Goal: Transaction & Acquisition: Purchase product/service

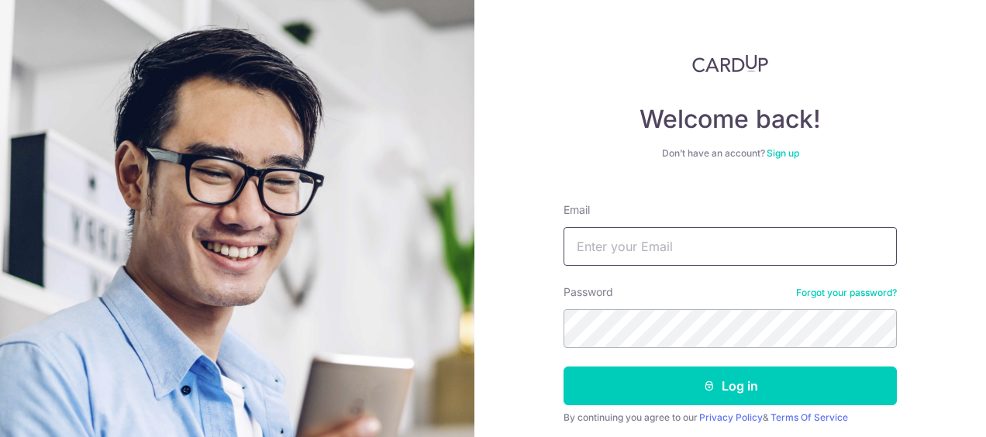
click at [667, 251] on input "Email" at bounding box center [730, 246] width 333 height 39
type input "kellysim@bdo.com.sg"
drag, startPoint x: 512, startPoint y: 242, endPoint x: 478, endPoint y: 242, distance: 33.3
click at [478, 242] on div "Welcome back! Don’t have an account? Sign up Email kellysim@bdo.com.sg Password…" at bounding box center [731, 218] width 512 height 437
click at [612, 239] on input "Email" at bounding box center [730, 246] width 333 height 39
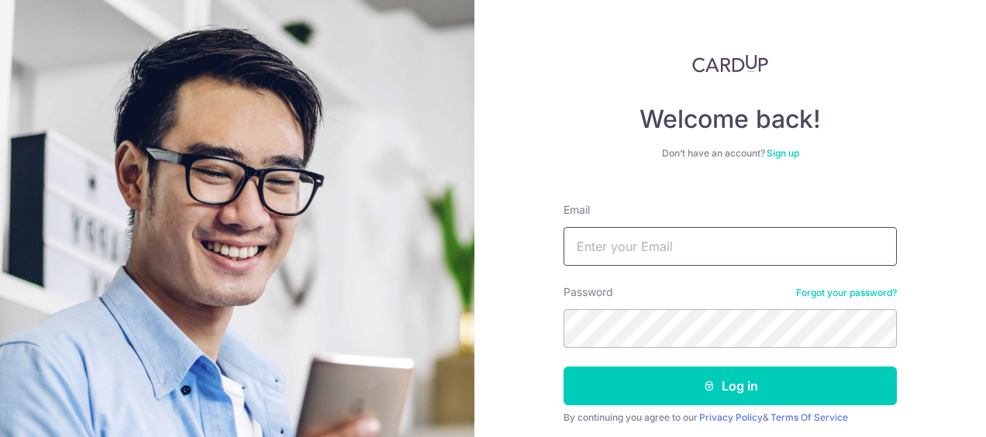
type input "kelly-qy@hotmail.com"
click at [564, 367] on button "Log in" at bounding box center [730, 386] width 333 height 39
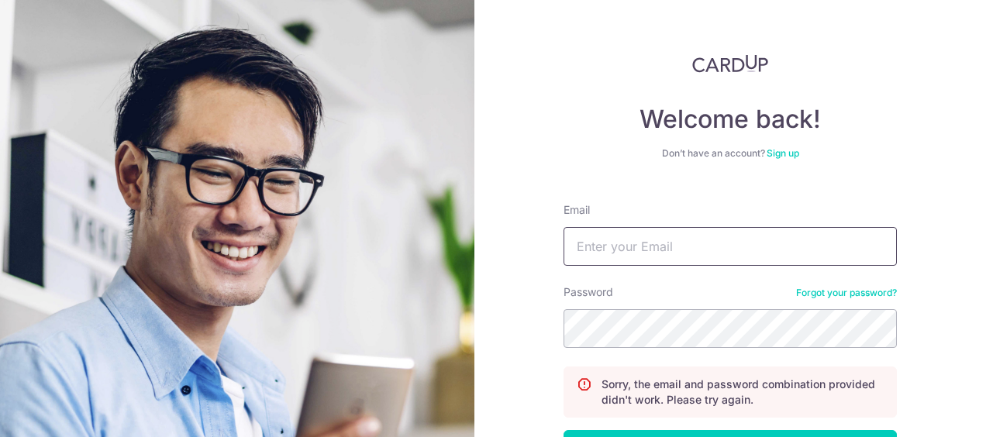
click at [673, 240] on input "Email" at bounding box center [730, 246] width 333 height 39
type input "[PERSON_NAME][EMAIL_ADDRESS][DOMAIN_NAME]"
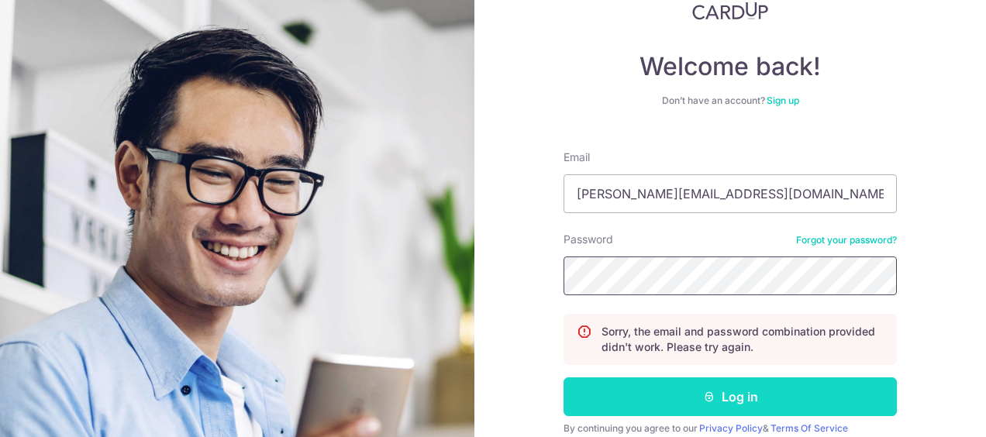
scroll to position [78, 0]
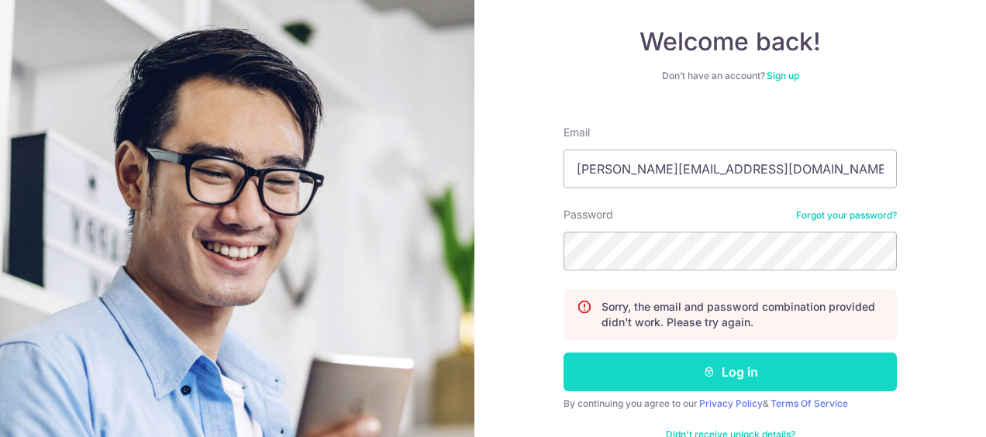
click at [659, 362] on button "Log in" at bounding box center [730, 372] width 333 height 39
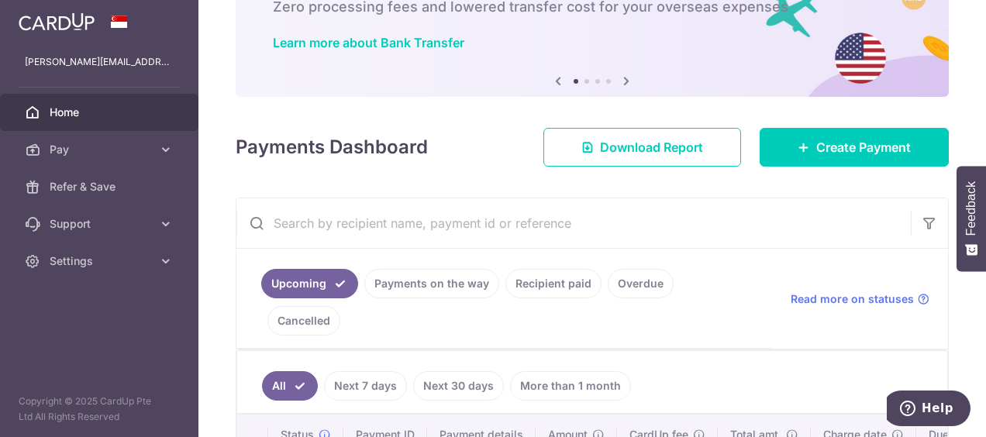
scroll to position [78, 0]
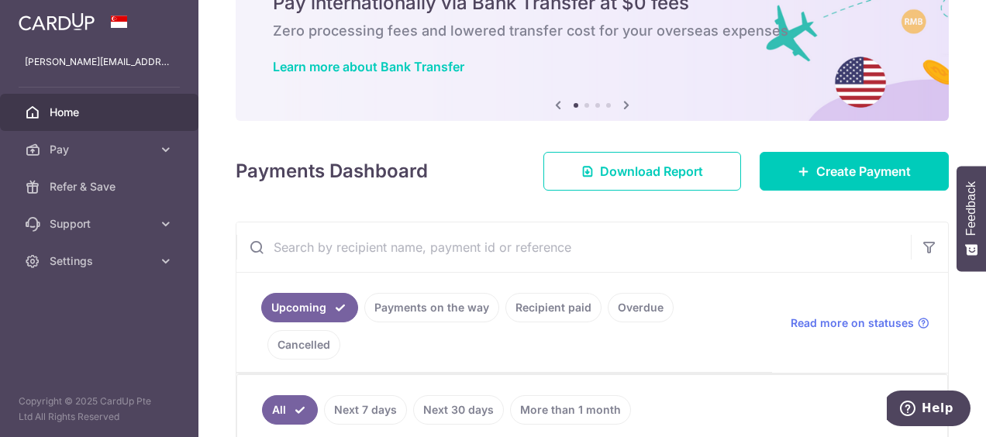
click at [561, 310] on link "Recipient paid" at bounding box center [554, 307] width 96 height 29
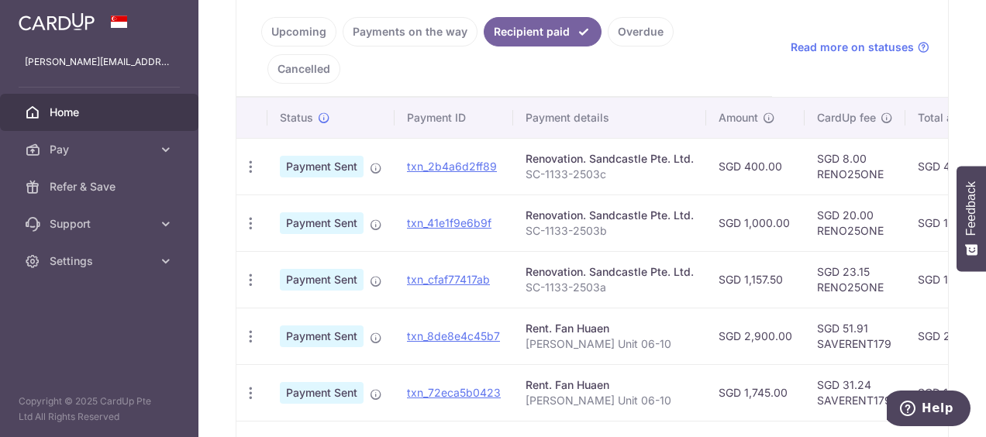
scroll to position [390, 0]
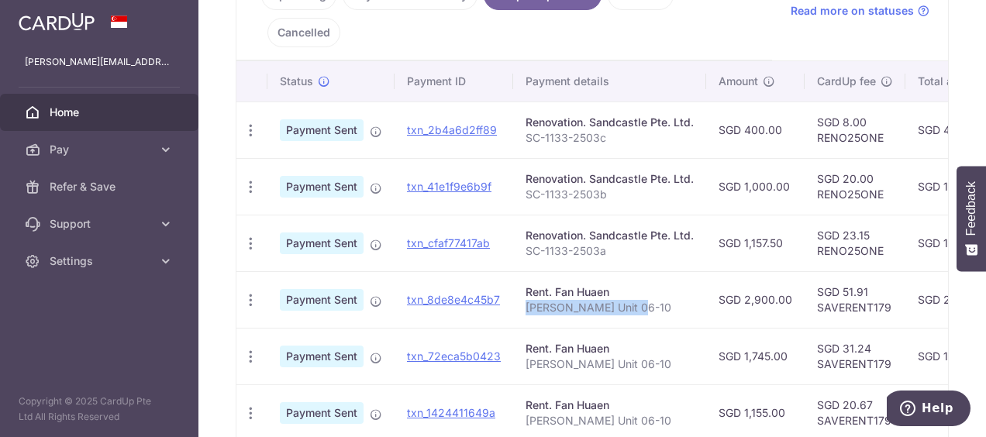
drag, startPoint x: 525, startPoint y: 267, endPoint x: 655, endPoint y: 264, distance: 130.3
click at [655, 300] on p "[PERSON_NAME] Unit 06-10" at bounding box center [610, 308] width 168 height 16
copy p "[PERSON_NAME] Unit 06-10"
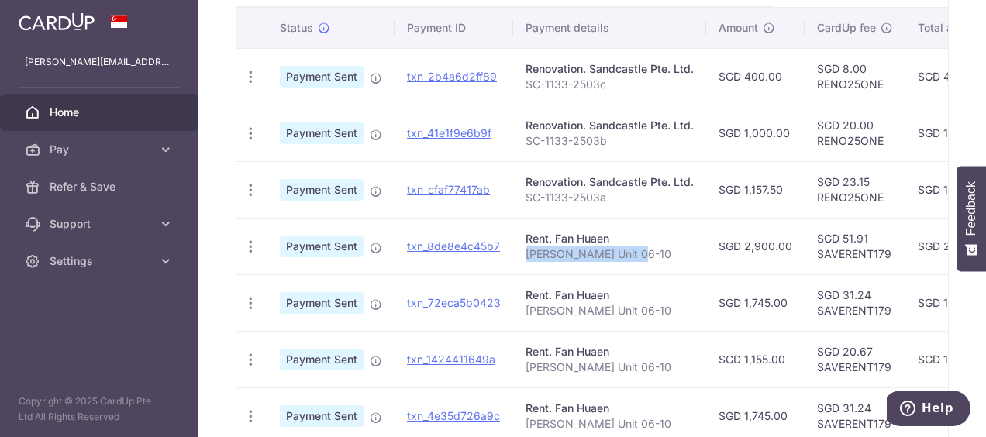
scroll to position [468, 0]
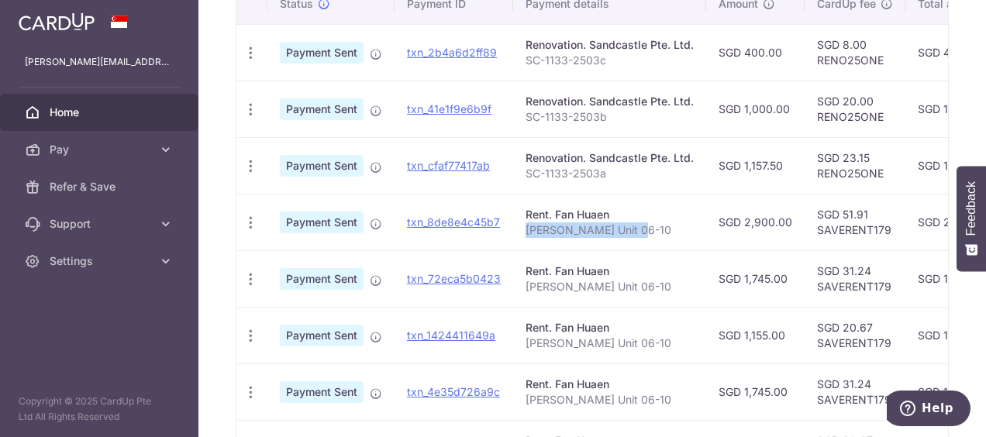
drag, startPoint x: 722, startPoint y: 437, endPoint x: 789, endPoint y: 431, distance: 67.7
click at [789, 431] on tbody "PDF Receipt Payment Sent txn_2b4a6d2ff89 Renovation. Sandcastle Pte. Ltd. SC-11…" at bounding box center [774, 307] width 1077 height 566
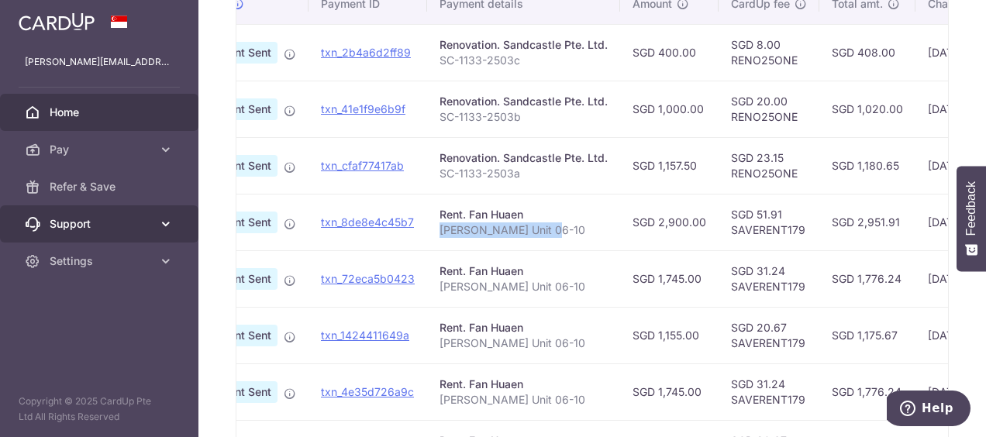
scroll to position [0, 0]
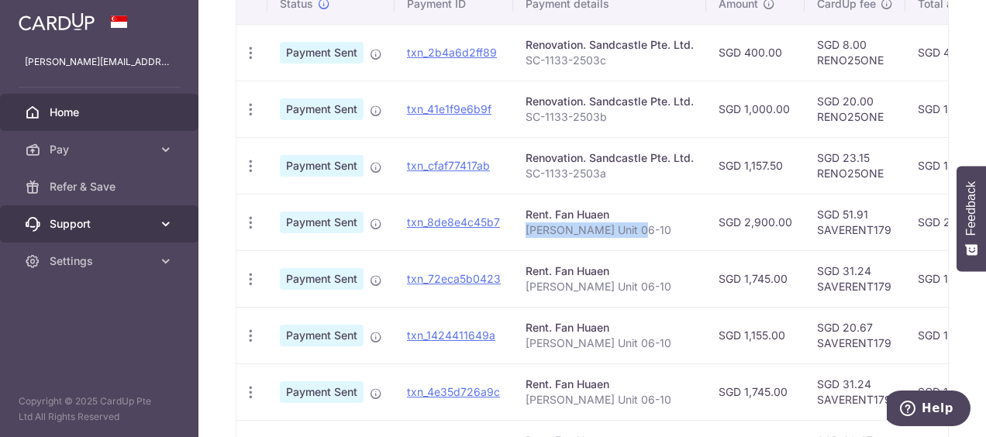
drag, startPoint x: 789, startPoint y: 431, endPoint x: 121, endPoint y: 209, distance: 704.5
click at [121, 209] on main "kelly-qy@hotmail.com Home Pay Payments Recipients Cards Refer & Save Support FA…" at bounding box center [493, 218] width 986 height 437
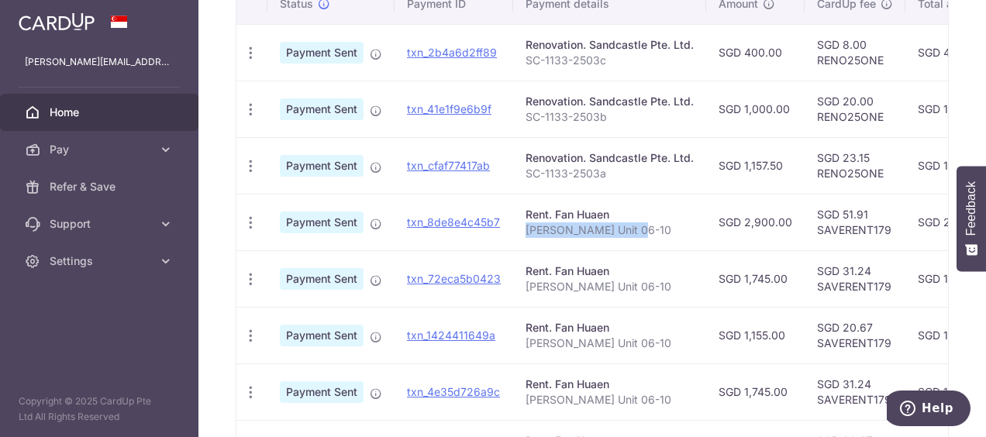
click at [220, 175] on div "× Pause Schedule Pause all future payments in this series Pause just this one p…" at bounding box center [593, 218] width 788 height 437
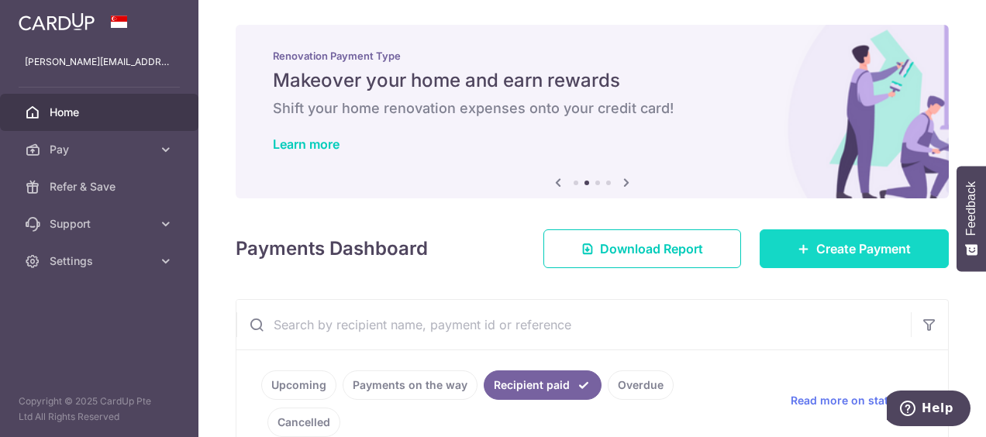
click at [798, 248] on icon at bounding box center [804, 249] width 12 height 12
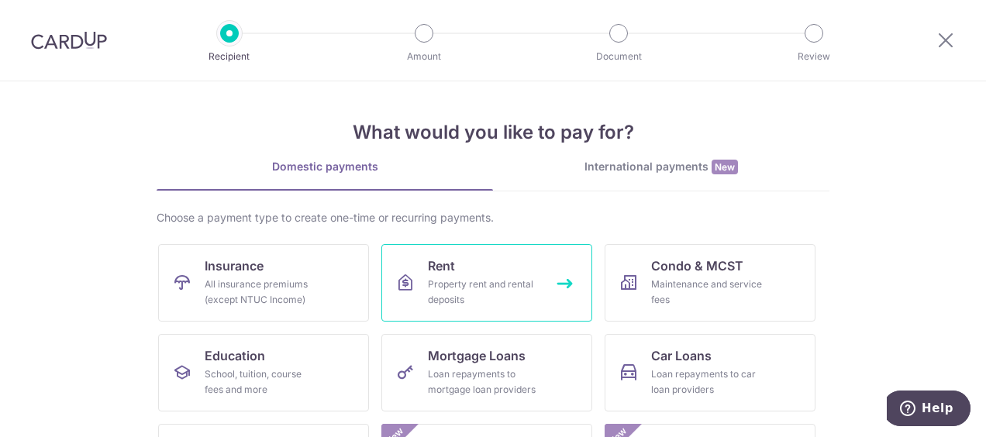
click at [442, 278] on div "Property rent and rental deposits" at bounding box center [484, 292] width 112 height 31
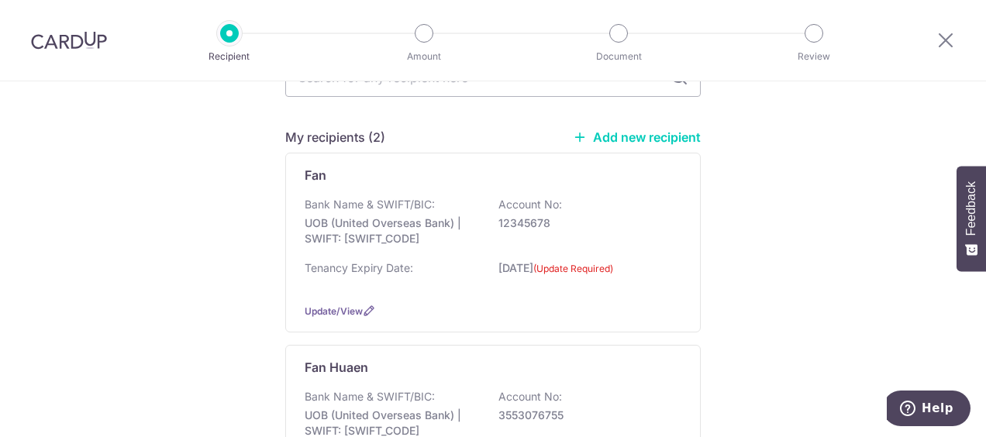
scroll to position [310, 0]
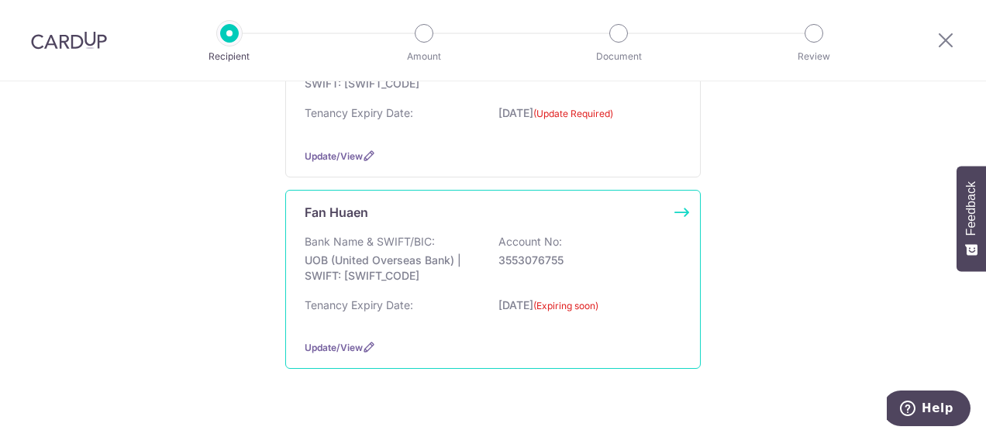
click at [627, 250] on div "Bank Name & SWIFT/BIC: UOB (United Overseas Bank) | SWIFT: [SWIFT_CODE] Account…" at bounding box center [493, 262] width 377 height 57
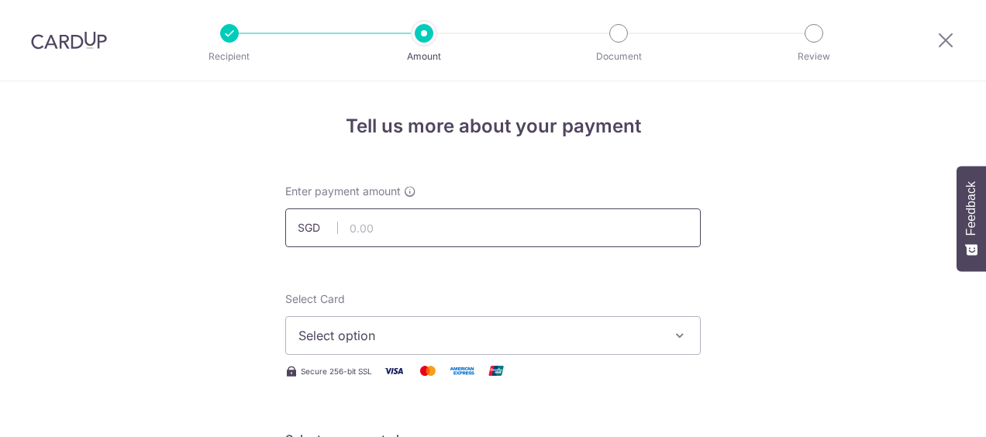
click at [464, 229] on input "text" at bounding box center [493, 228] width 416 height 39
click at [403, 328] on span "Select option" at bounding box center [479, 335] width 361 height 19
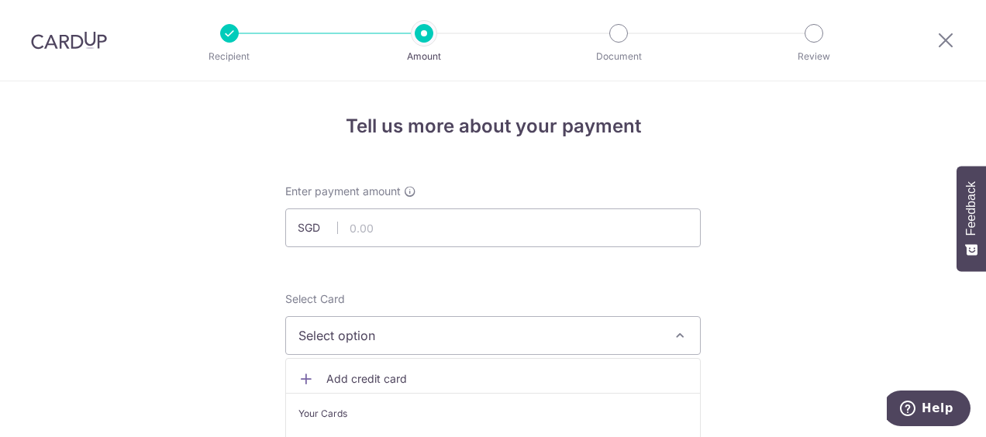
scroll to position [233, 0]
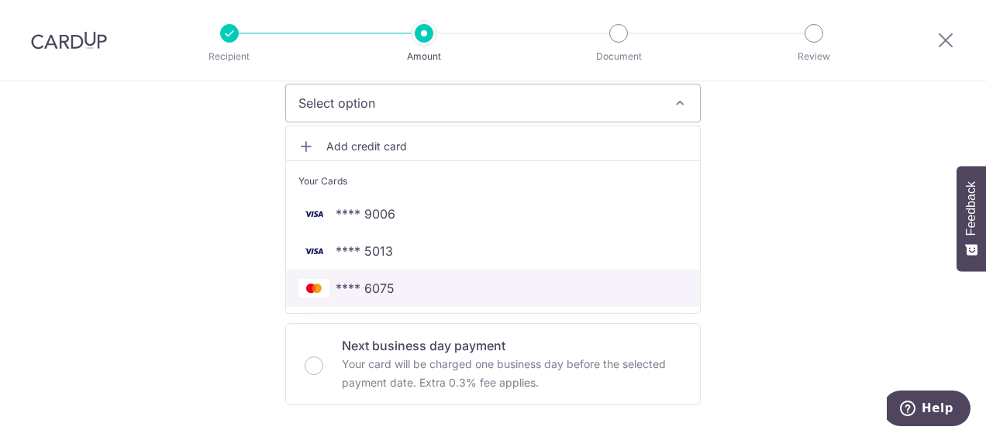
click at [386, 287] on span "**** 6075" at bounding box center [365, 288] width 59 height 19
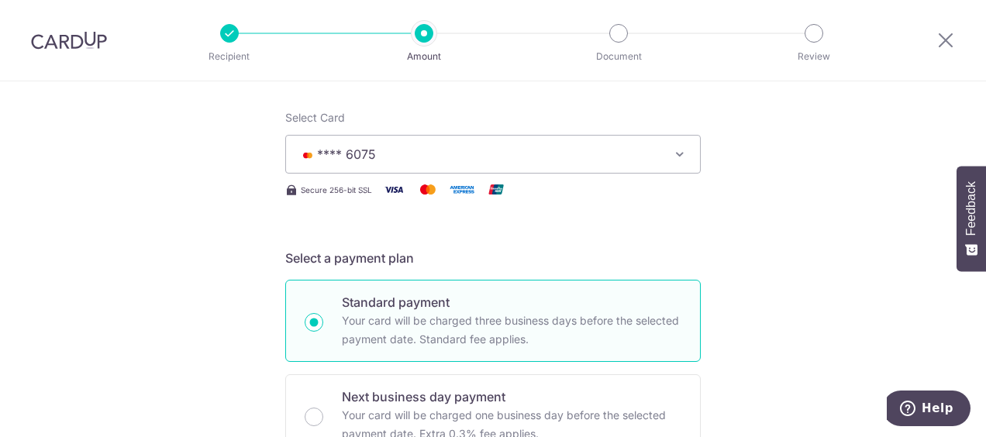
scroll to position [78, 0]
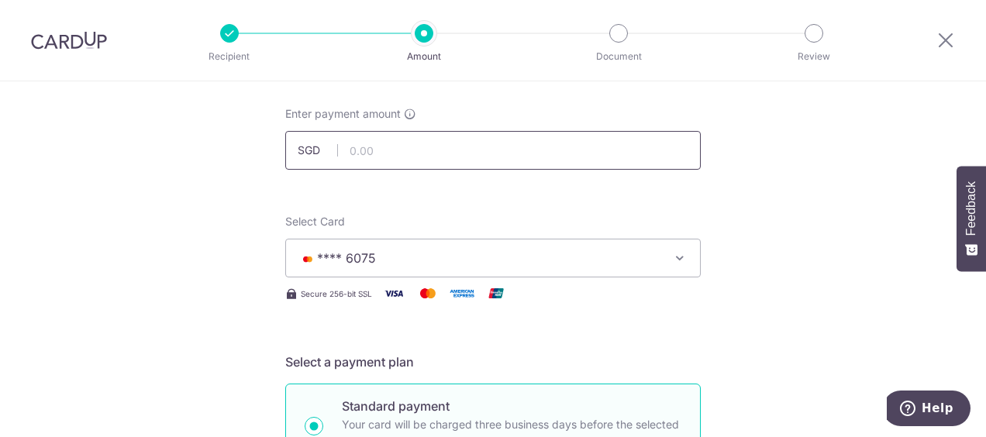
click at [382, 147] on input "text" at bounding box center [493, 150] width 416 height 39
type input "2,900.00"
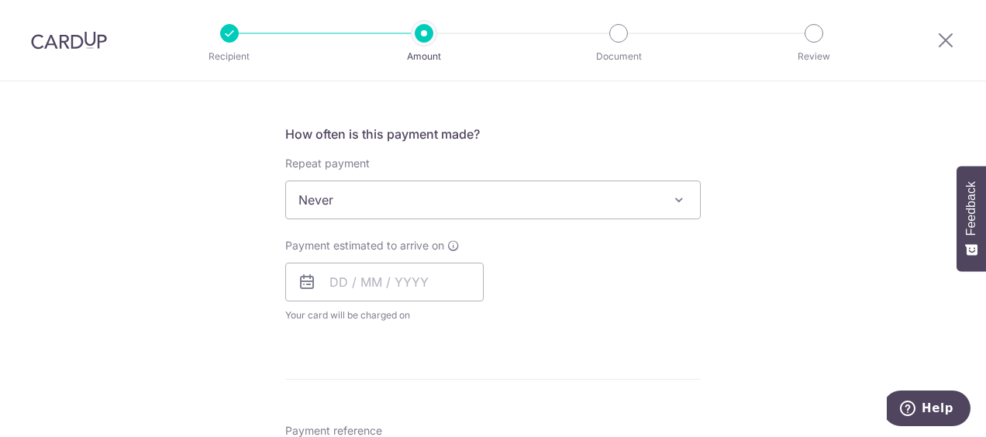
scroll to position [620, 0]
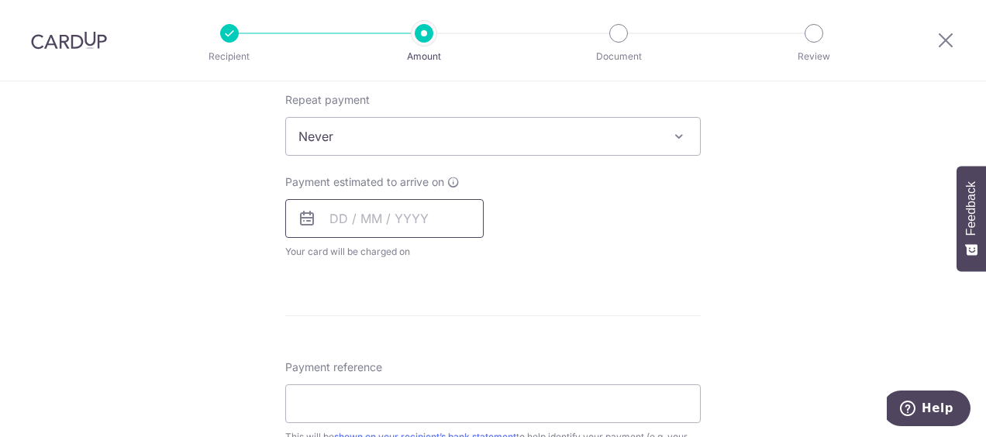
click at [378, 212] on input "text" at bounding box center [384, 218] width 199 height 39
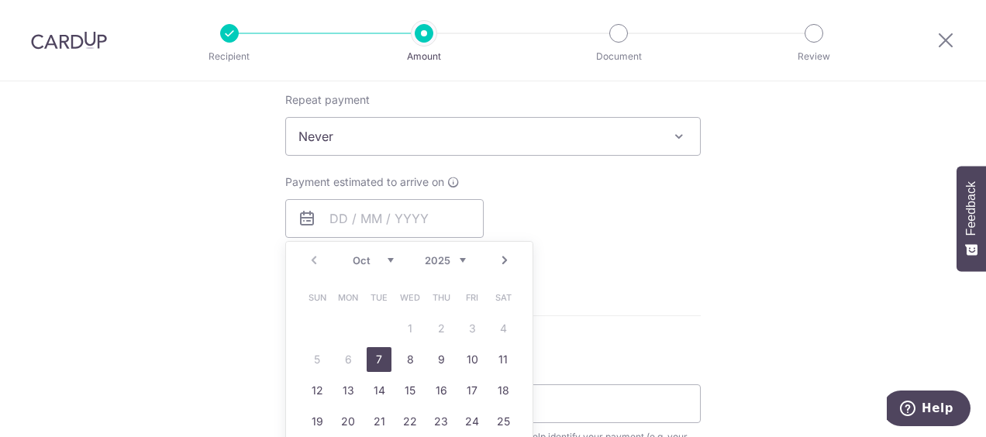
click at [379, 349] on link "7" at bounding box center [379, 359] width 25 height 25
type input "[DATE]"
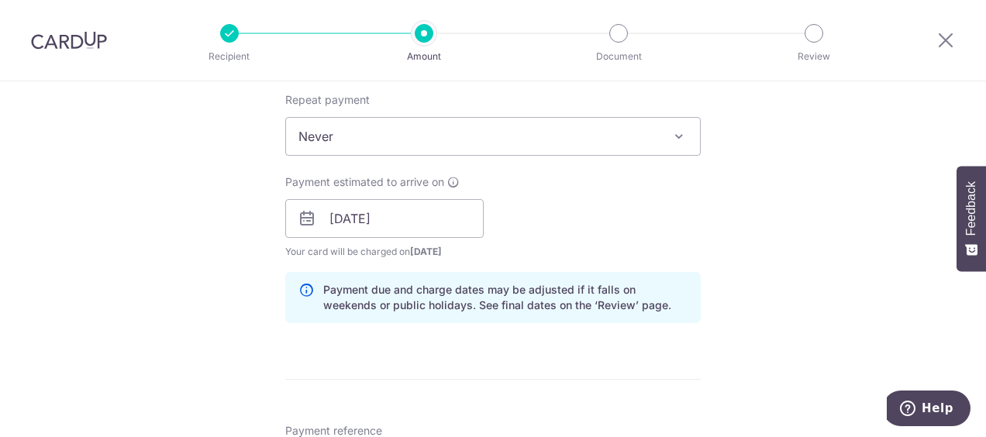
click at [588, 217] on div "Payment estimated to arrive on 07/10/2025 Prev Next Oct Nov Dec 2025 2026 2027 …" at bounding box center [493, 216] width 434 height 85
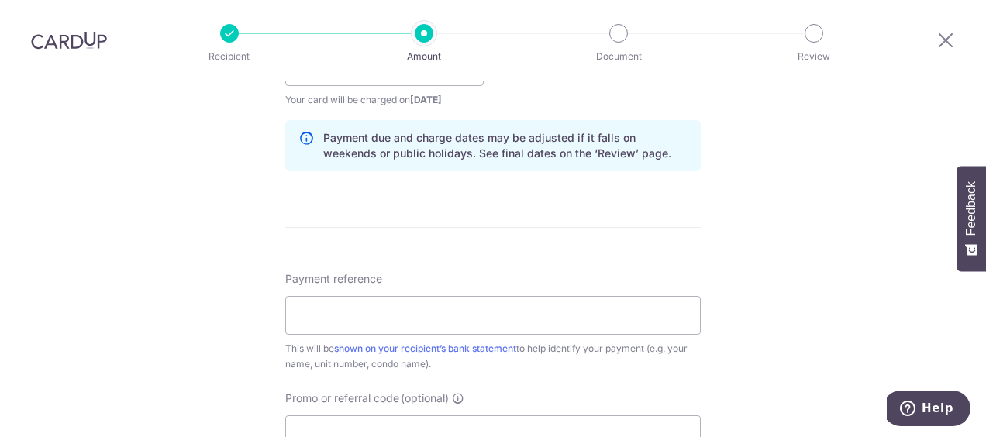
scroll to position [775, 0]
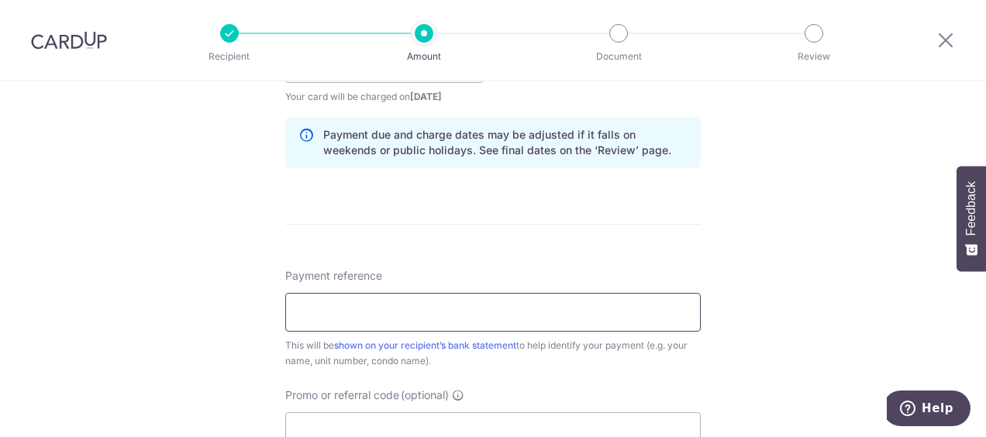
click at [373, 313] on input "Payment reference" at bounding box center [493, 312] width 416 height 39
paste input "[PERSON_NAME] Unit 06-10"
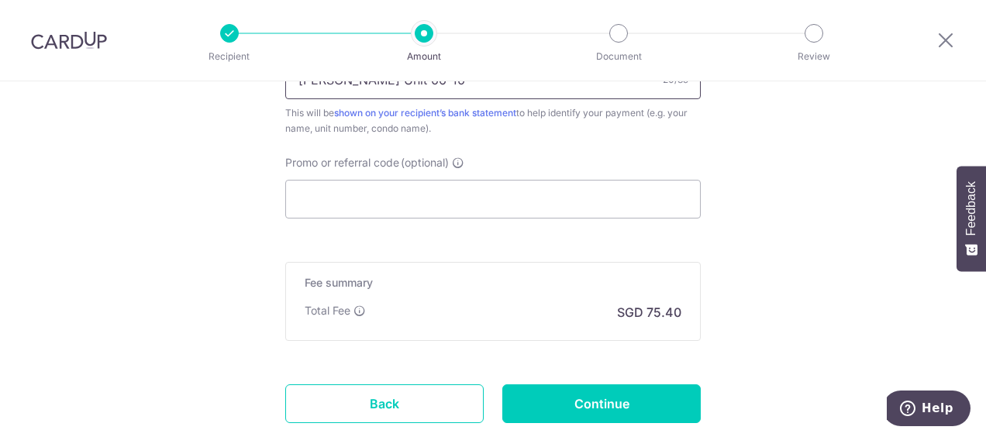
scroll to position [930, 0]
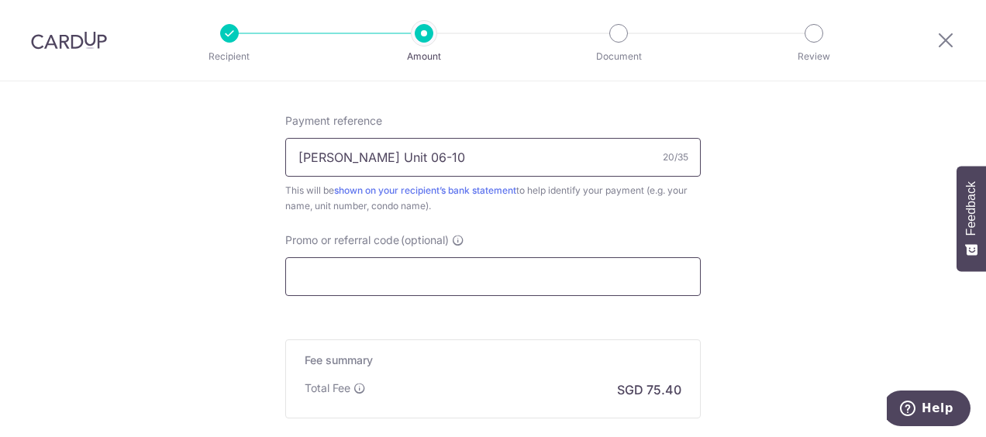
type input "[PERSON_NAME] Unit 06-10"
click at [374, 268] on input "Promo or referral code (optional)" at bounding box center [493, 276] width 416 height 39
click at [422, 149] on input "[PERSON_NAME] Unit 06-10" at bounding box center [493, 157] width 416 height 39
click at [372, 273] on input "Promo or referral code (optional)" at bounding box center [493, 276] width 416 height 39
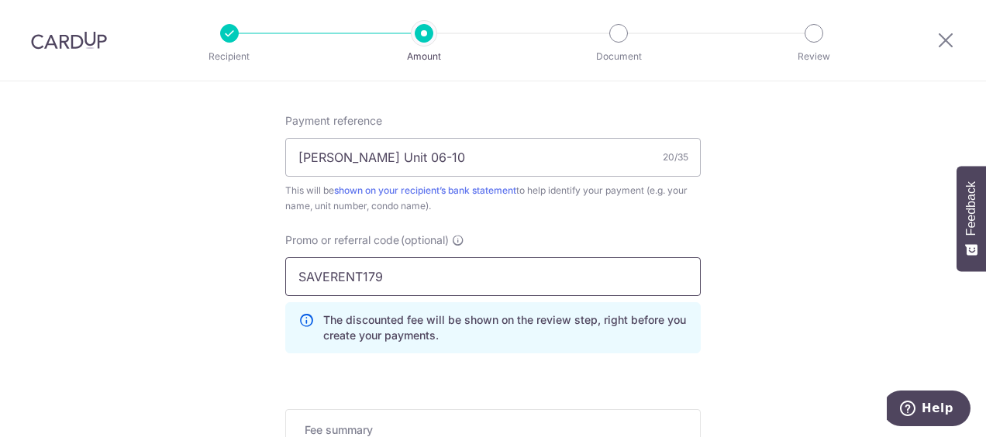
type input "SAVERENT179"
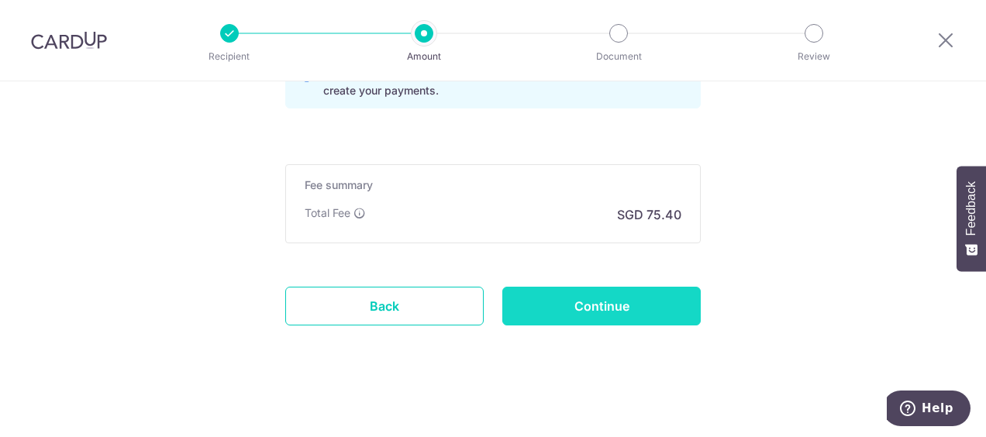
click at [608, 293] on input "Continue" at bounding box center [601, 306] width 199 height 39
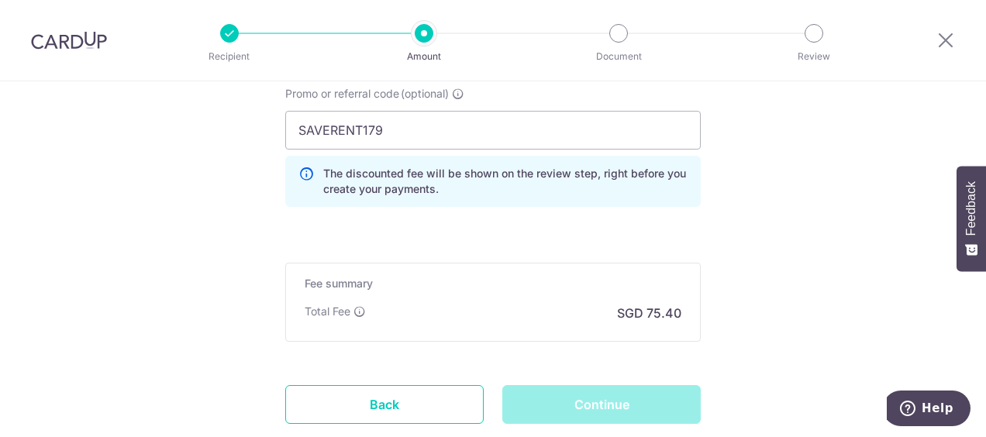
scroll to position [1098, 0]
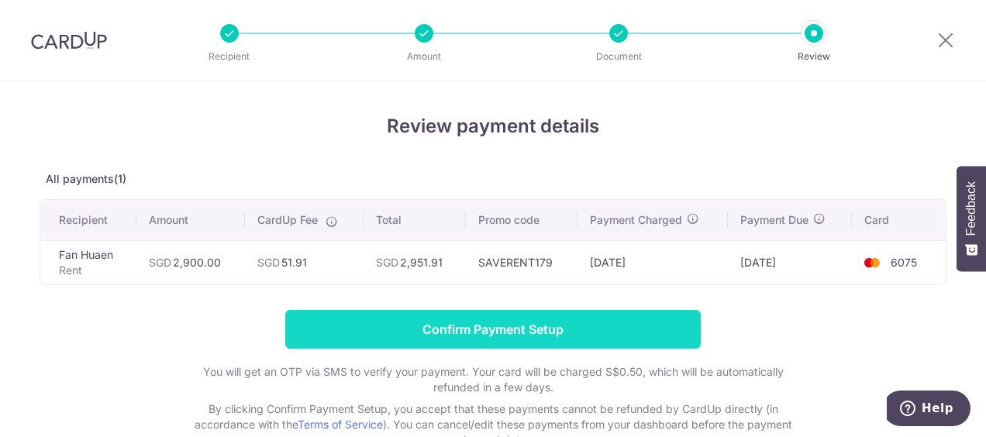
click at [544, 323] on input "Confirm Payment Setup" at bounding box center [493, 329] width 416 height 39
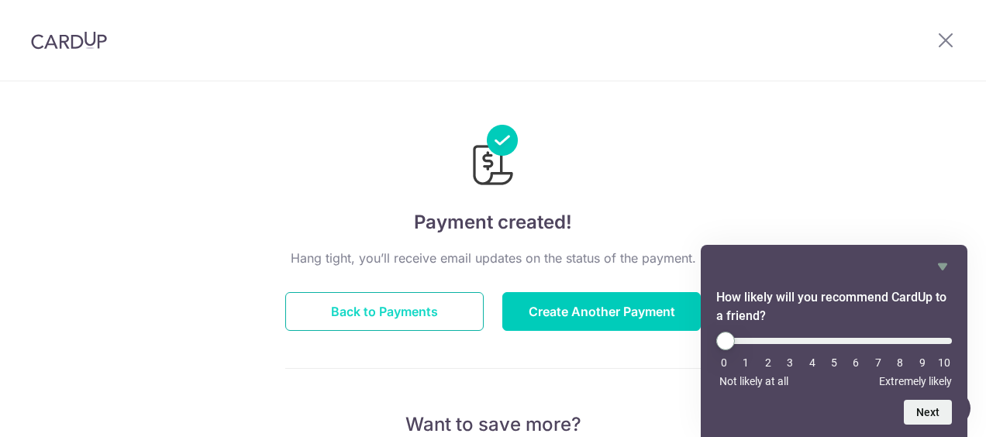
click at [392, 313] on button "Back to Payments" at bounding box center [384, 311] width 199 height 39
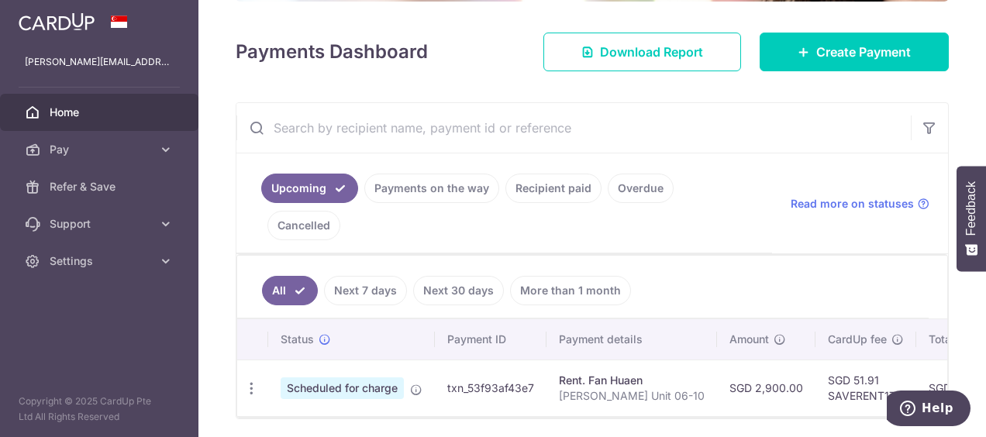
scroll to position [217, 0]
